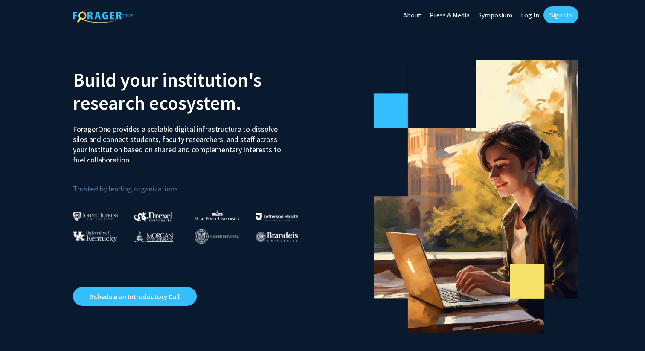
click at [534, 14] on link "Log In" at bounding box center [529, 15] width 27 height 30
select select
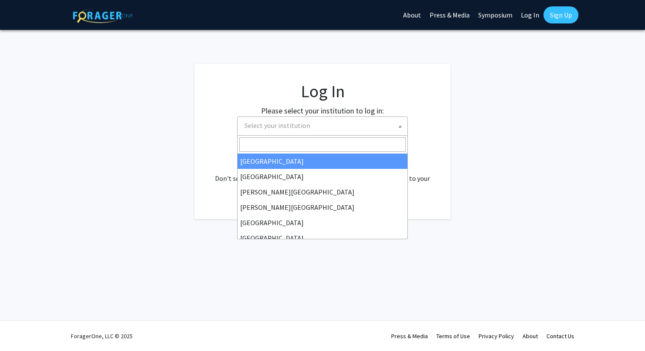
click at [324, 126] on span "Select your institution" at bounding box center [324, 125] width 166 height 17
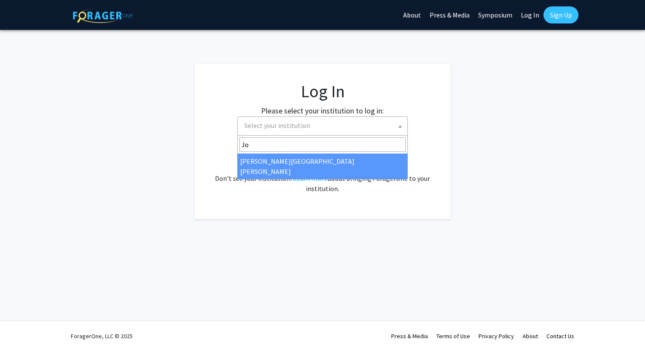
type input "Joh"
select select "1"
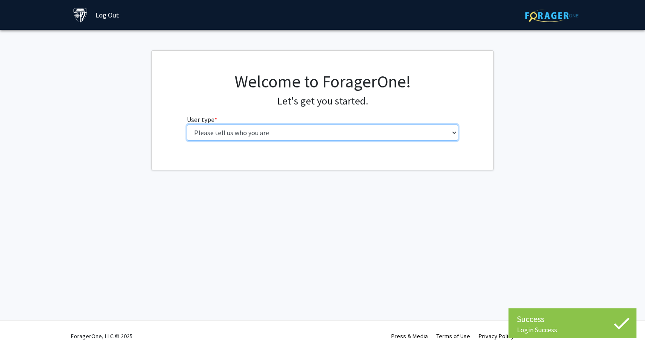
click at [288, 136] on select "Please tell us who you are Undergraduate Student Master's Student Doctoral Cand…" at bounding box center [323, 133] width 272 height 16
select select "1: undergrad"
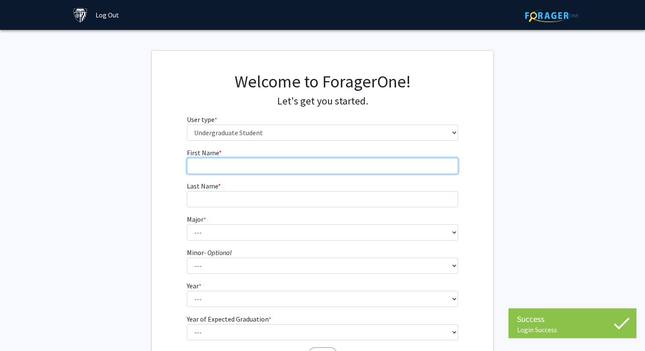
click at [295, 168] on input "First Name * required" at bounding box center [323, 166] width 272 height 16
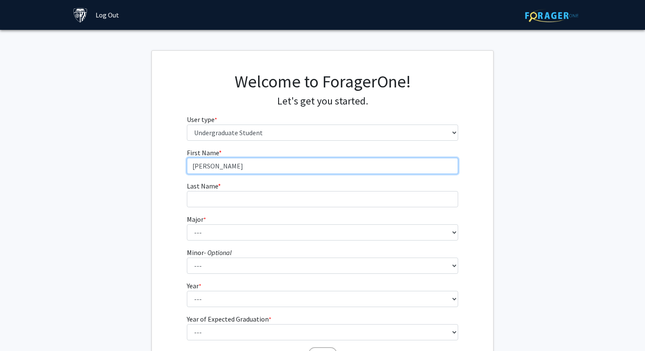
type input "[PERSON_NAME]"
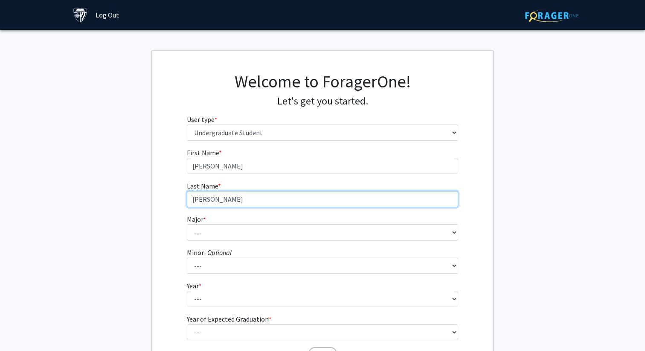
type input "[PERSON_NAME]"
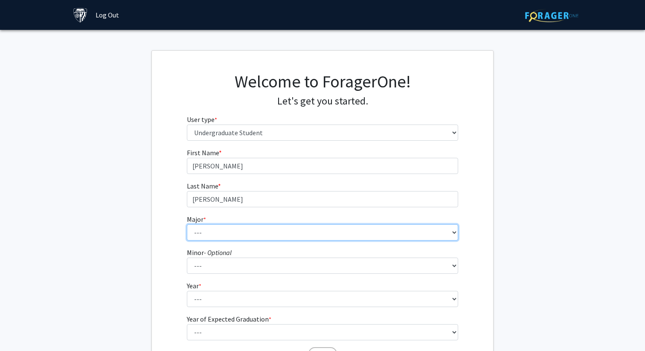
select select "9: 24"
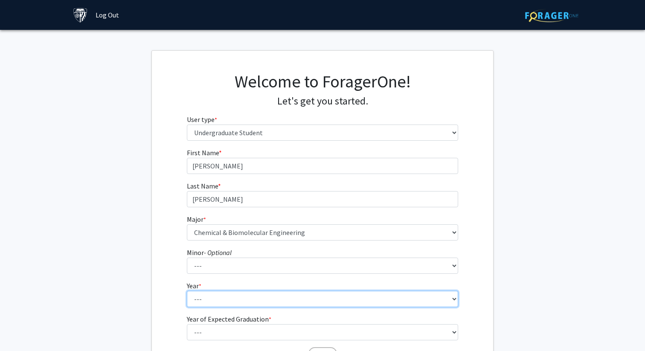
click at [298, 295] on select "--- First-year Sophomore Junior Senior Postbaccalaureate Certificate" at bounding box center [323, 299] width 272 height 16
select select "2: sophomore"
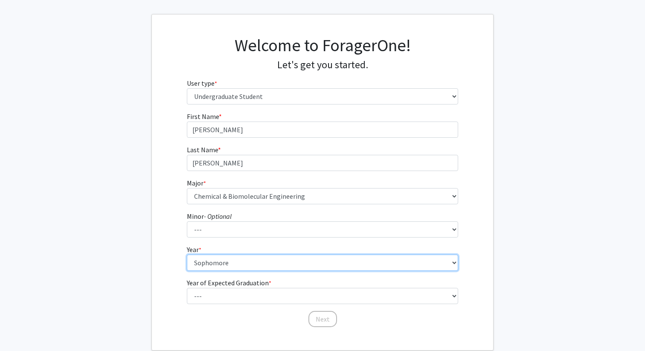
scroll to position [39, 0]
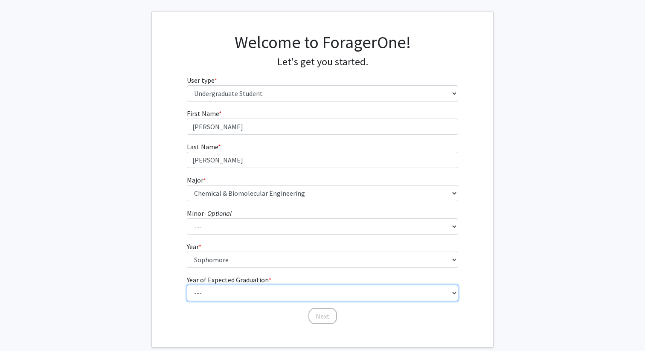
click at [269, 288] on select "--- 2025 2026 2027 2028 2029 2030 2031 2032 2033 2034" at bounding box center [323, 293] width 272 height 16
select select "3: 2027"
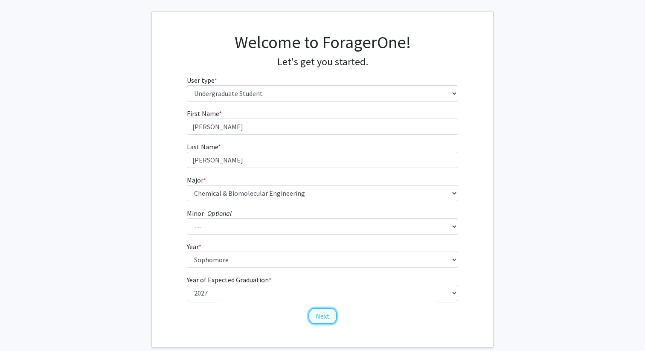
click at [317, 311] on button "Next" at bounding box center [322, 316] width 29 height 16
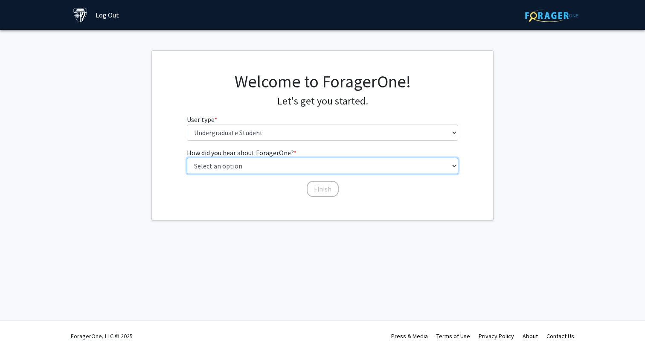
click at [285, 161] on select "Select an option Peer/student recommendation Faculty/staff recommendation Unive…" at bounding box center [323, 166] width 272 height 16
select select "3: university_website"
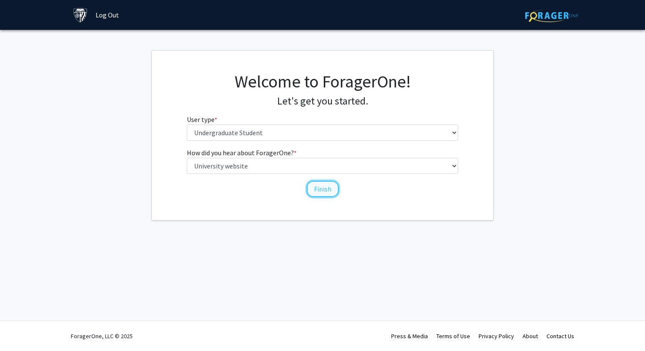
click at [318, 189] on button "Finish" at bounding box center [323, 189] width 32 height 16
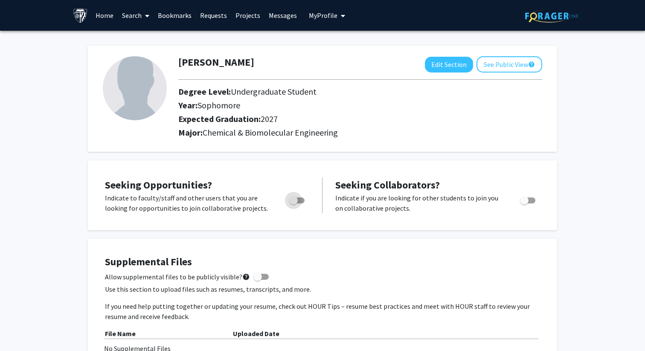
click at [300, 200] on span "Toggle" at bounding box center [296, 200] width 15 height 6
click at [293, 203] on input "Are you actively seeking opportunities?" at bounding box center [293, 203] width 0 height 0
checkbox input "true"
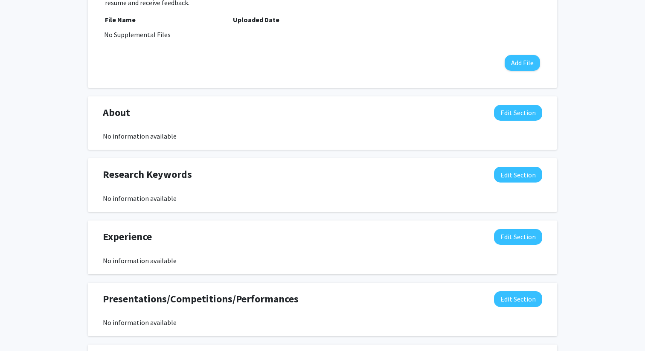
scroll to position [325, 0]
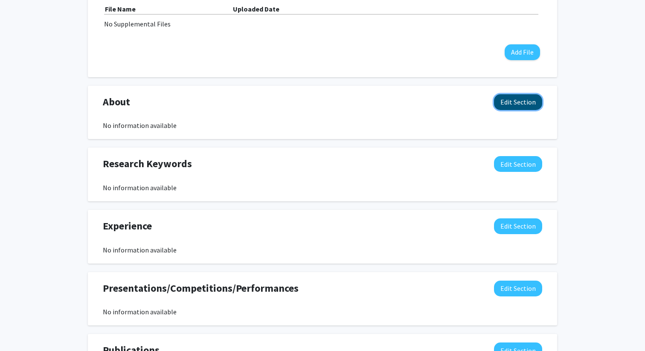
click at [513, 105] on button "Edit Section" at bounding box center [518, 102] width 48 height 16
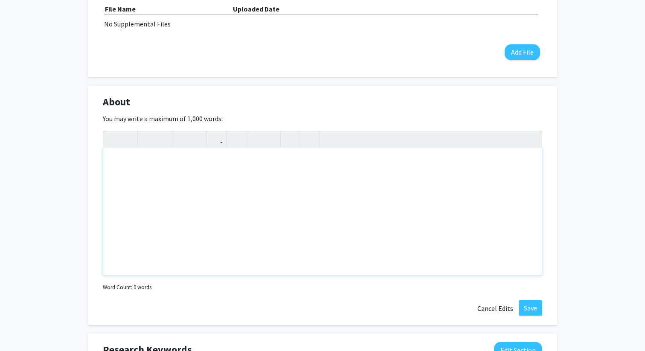
click at [333, 170] on div "Note to users with screen readers: Please deactivate our accessibility plugin f…" at bounding box center [322, 212] width 438 height 128
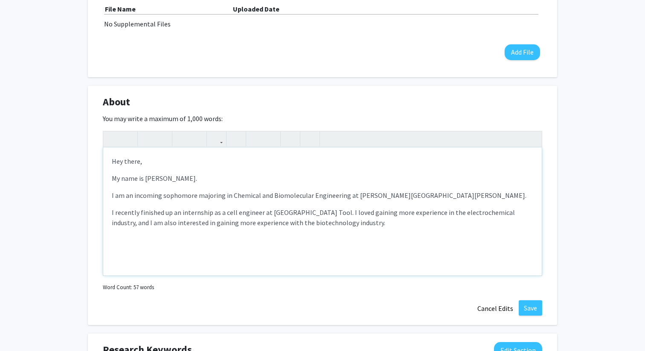
click at [213, 173] on div "Hey there, My name is [PERSON_NAME]. I am an incoming sophomore majoring in Che…" at bounding box center [322, 212] width 438 height 128
click at [212, 180] on p "My name is [PERSON_NAME]." at bounding box center [322, 178] width 421 height 10
click at [111, 195] on div "Hey there, My name is [PERSON_NAME]. I am an incoming sophomore majoring in Che…" at bounding box center [322, 212] width 438 height 128
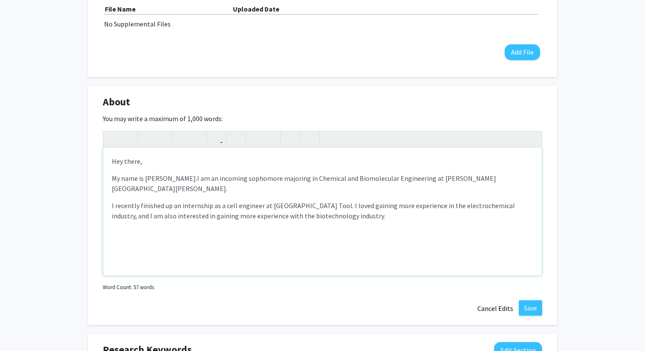
click at [513, 178] on p "My name is [PERSON_NAME]. I am an incoming sophomore majoring in Chemical and B…" at bounding box center [322, 183] width 421 height 20
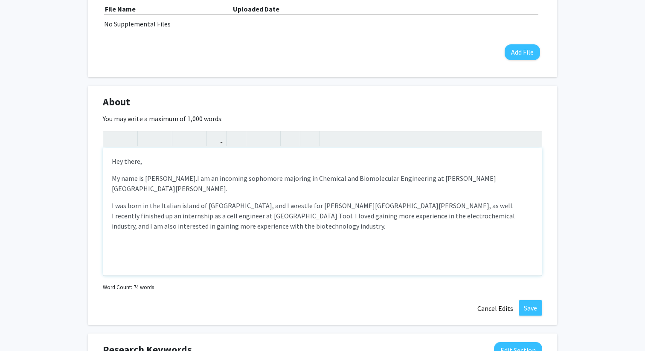
click at [108, 206] on div "Hey there, My name is [PERSON_NAME]. I am an incoming sophomore majoring in Che…" at bounding box center [322, 212] width 438 height 128
click at [114, 190] on div "Hey there, My name is [PERSON_NAME]. I am an incoming sophomore majoring in Che…" at bounding box center [322, 212] width 438 height 128
click at [112, 186] on div "Hey there, My name is [PERSON_NAME]. I am an incoming sophomore majoring in Che…" at bounding box center [322, 212] width 438 height 128
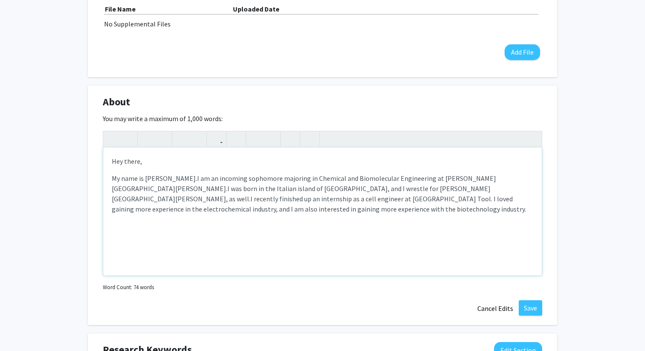
click at [535, 200] on div "Hey there, My name is [PERSON_NAME]. I am an incoming sophomore majoring in Che…" at bounding box center [322, 212] width 438 height 128
click at [171, 160] on p "Hey there," at bounding box center [322, 161] width 421 height 10
click at [533, 200] on div "Hey there! My name is [PERSON_NAME]. I am an incoming sophomore majoring in Che…" at bounding box center [322, 212] width 438 height 128
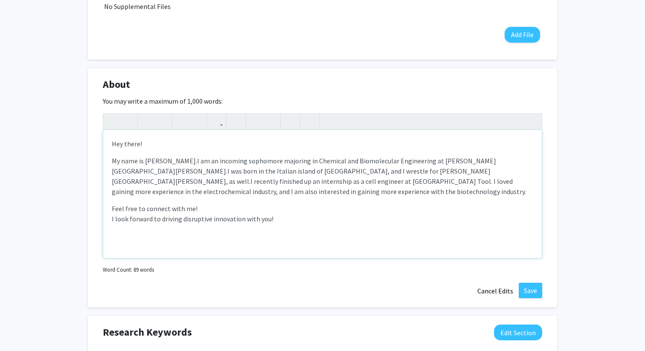
scroll to position [349, 0]
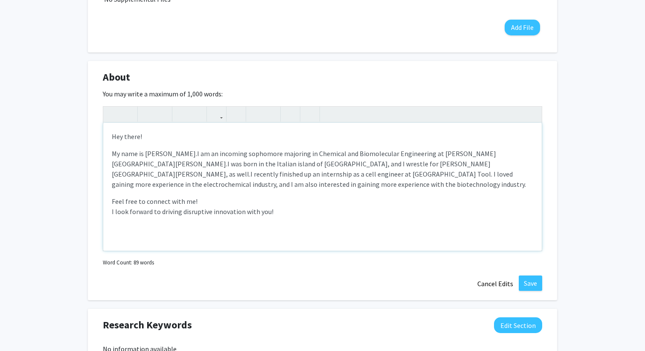
click at [365, 222] on div "Hey there! My name is [PERSON_NAME]. I am an incoming sophomore majoring in Che…" at bounding box center [322, 187] width 438 height 128
type textarea "<p>Hey there!</p><p>My name is [PERSON_NAME].&nbsp;<span style="font-size: 1rem…"
click at [526, 281] on button "Save" at bounding box center [530, 282] width 23 height 15
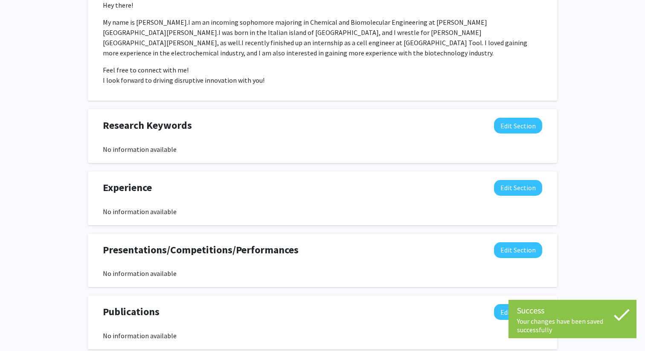
scroll to position [448, 0]
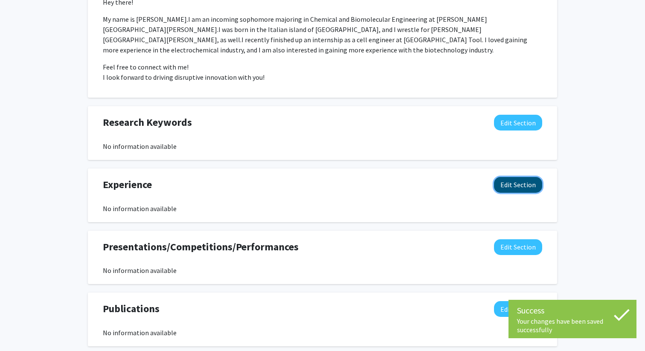
click at [519, 177] on button "Edit Section" at bounding box center [518, 185] width 48 height 16
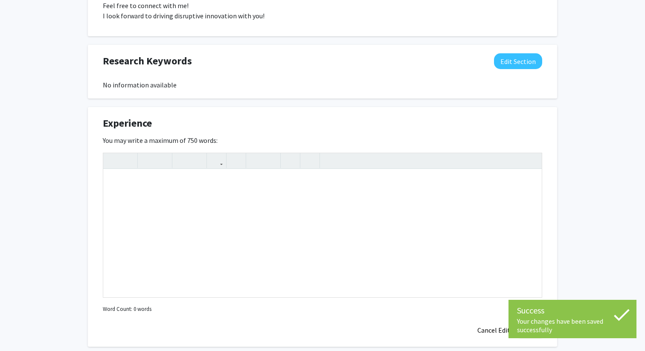
scroll to position [510, 0]
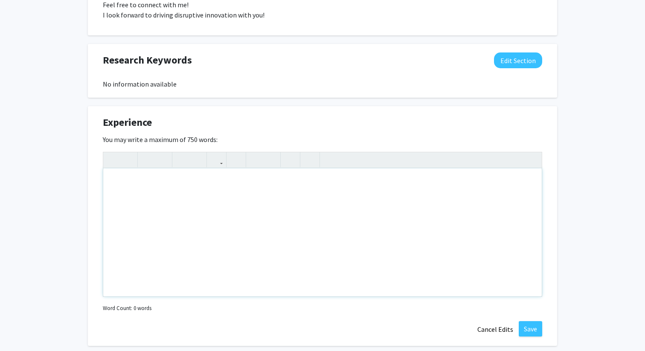
click at [399, 174] on div "Note to users with screen readers: Please deactivate our accessibility plugin f…" at bounding box center [322, 232] width 438 height 128
type textarea "<p>Cell Engineering Internship @ Milwaukee Tool</p><p><br></p>"
click at [527, 321] on button "Save" at bounding box center [530, 328] width 23 height 15
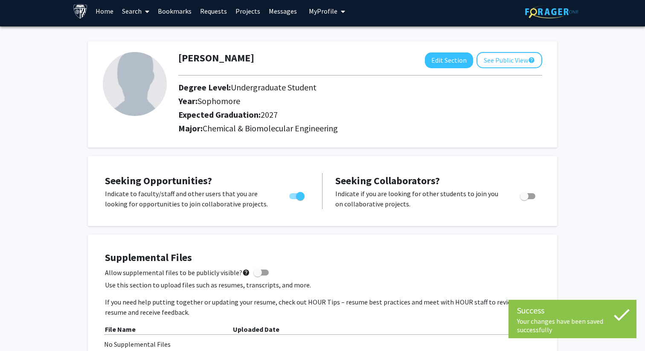
scroll to position [0, 0]
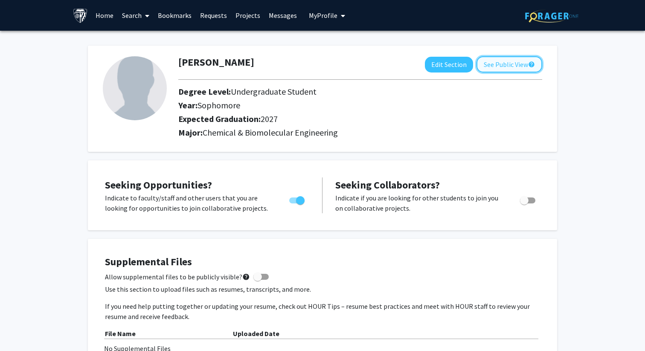
click at [503, 67] on button "See Public View help" at bounding box center [509, 64] width 66 height 16
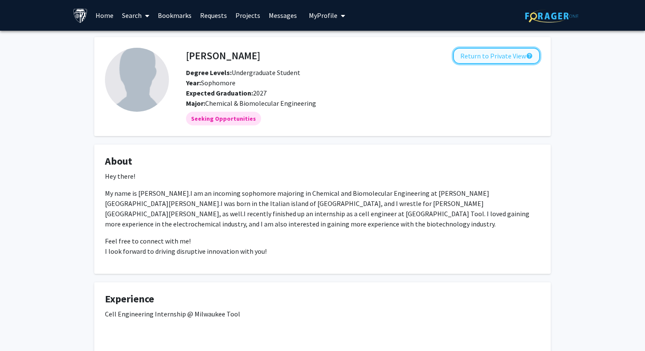
click at [507, 57] on button "Return to Private View help" at bounding box center [496, 56] width 87 height 16
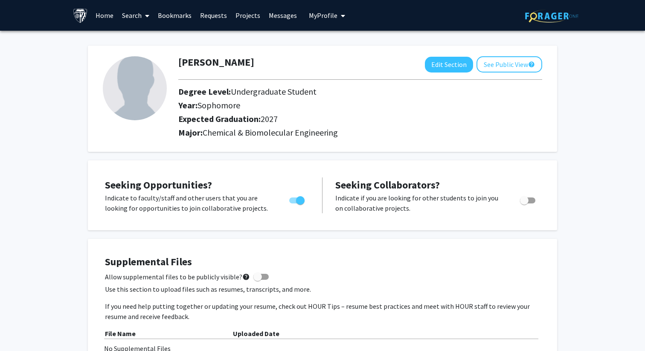
click at [138, 17] on link "Search" at bounding box center [136, 15] width 36 height 30
